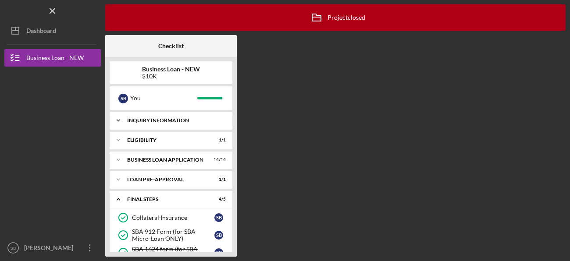
click at [185, 119] on div "INQUIRY INFORMATION" at bounding box center [174, 120] width 94 height 5
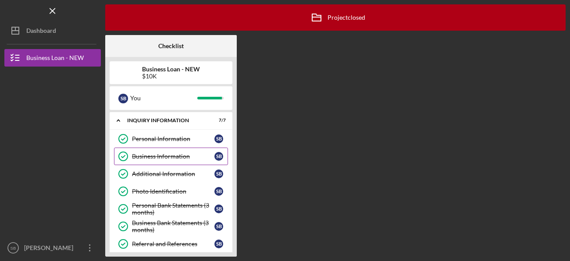
click at [159, 156] on div "Business Information" at bounding box center [173, 156] width 82 height 7
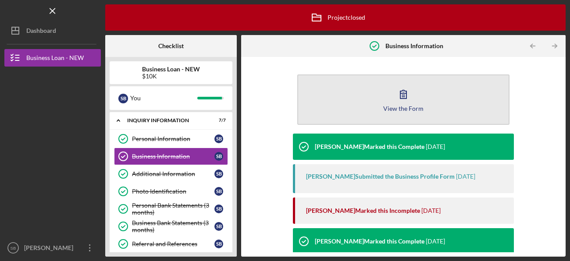
click at [344, 108] on button "View the Form Form" at bounding box center [403, 100] width 212 height 50
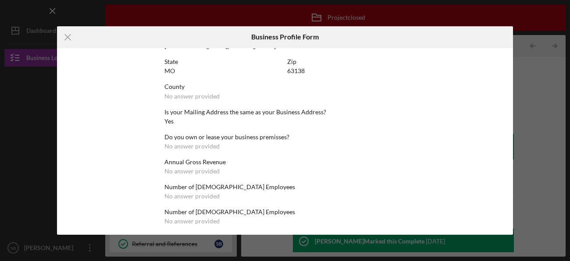
scroll to position [418, 0]
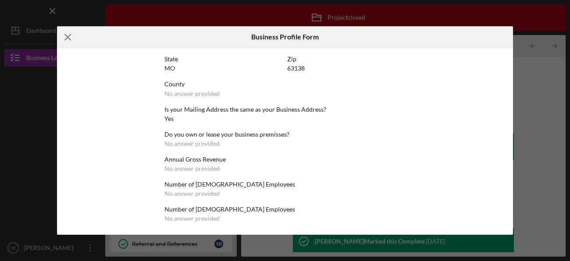
click at [72, 33] on icon "Icon/Menu Close" at bounding box center [68, 37] width 22 height 22
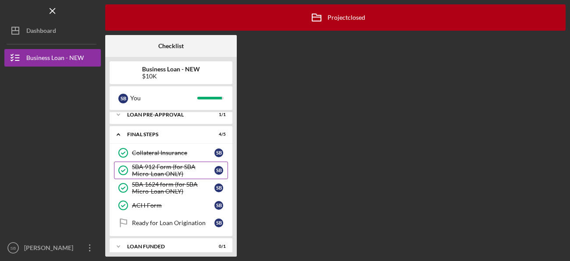
scroll to position [72, 0]
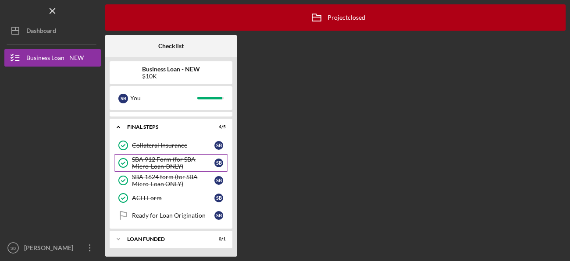
click at [161, 164] on div "SBA 912 Form (for SBA Micro-Loan ONLY)" at bounding box center [173, 163] width 82 height 14
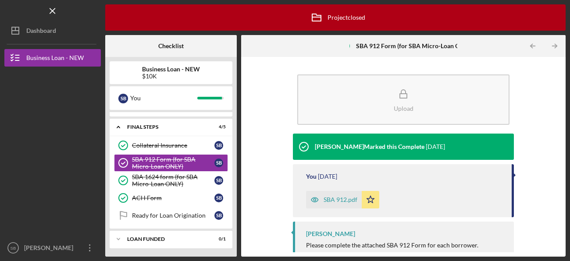
click at [339, 202] on div "SBA 912.pdf" at bounding box center [341, 199] width 34 height 7
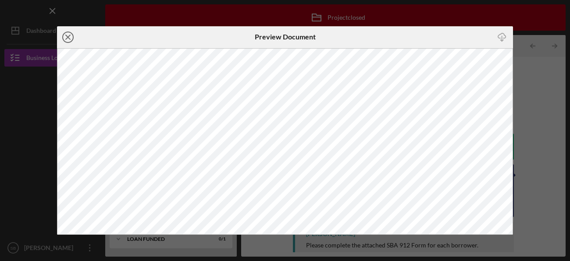
click at [69, 38] on icon "Icon/Close" at bounding box center [68, 37] width 22 height 22
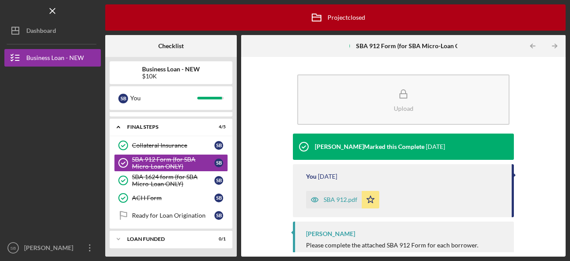
scroll to position [29, 0]
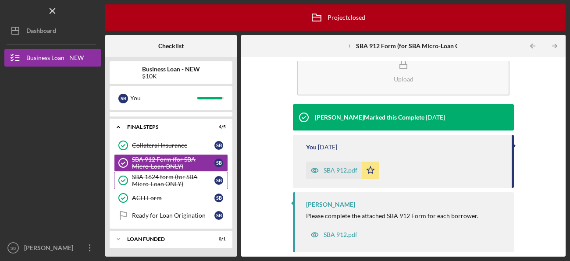
click at [163, 182] on div "SBA 1624 form (for SBA Micro-Loan ONLY)" at bounding box center [173, 181] width 82 height 14
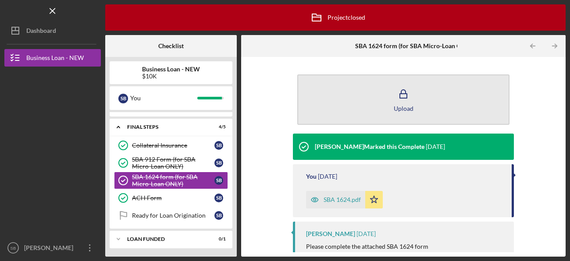
click at [372, 116] on button "Upload" at bounding box center [403, 100] width 212 height 50
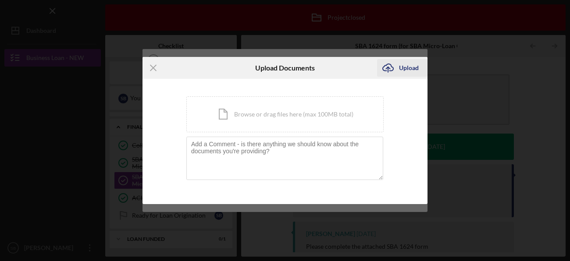
click at [402, 71] on div "Upload" at bounding box center [409, 68] width 20 height 18
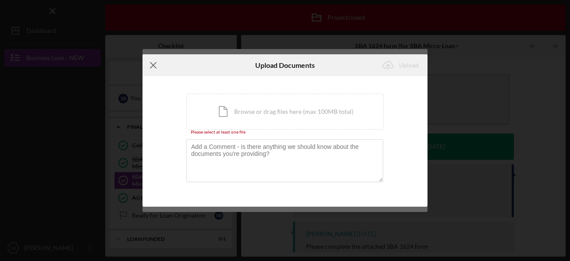
click at [150, 63] on icon "Icon/Menu Close" at bounding box center [154, 65] width 22 height 22
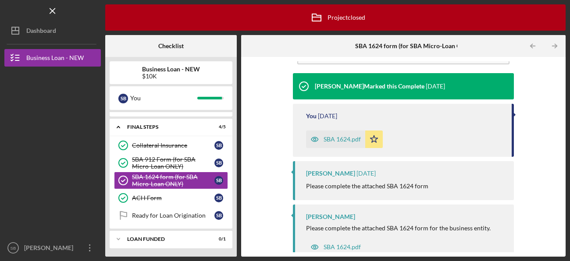
scroll to position [72, 0]
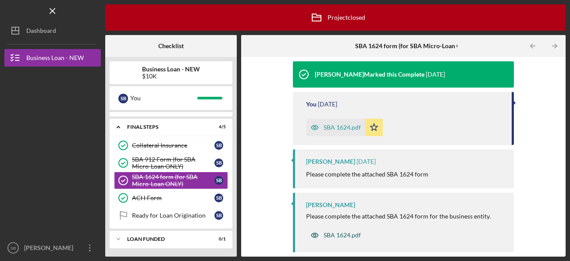
click at [342, 233] on div "SBA 1624.pdf" at bounding box center [342, 235] width 37 height 7
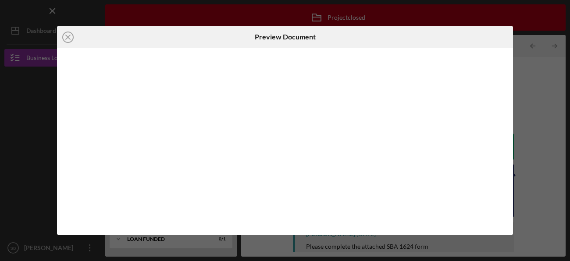
scroll to position [72, 0]
click at [66, 35] on line at bounding box center [68, 37] width 4 height 4
